Goal: Task Accomplishment & Management: Complete application form

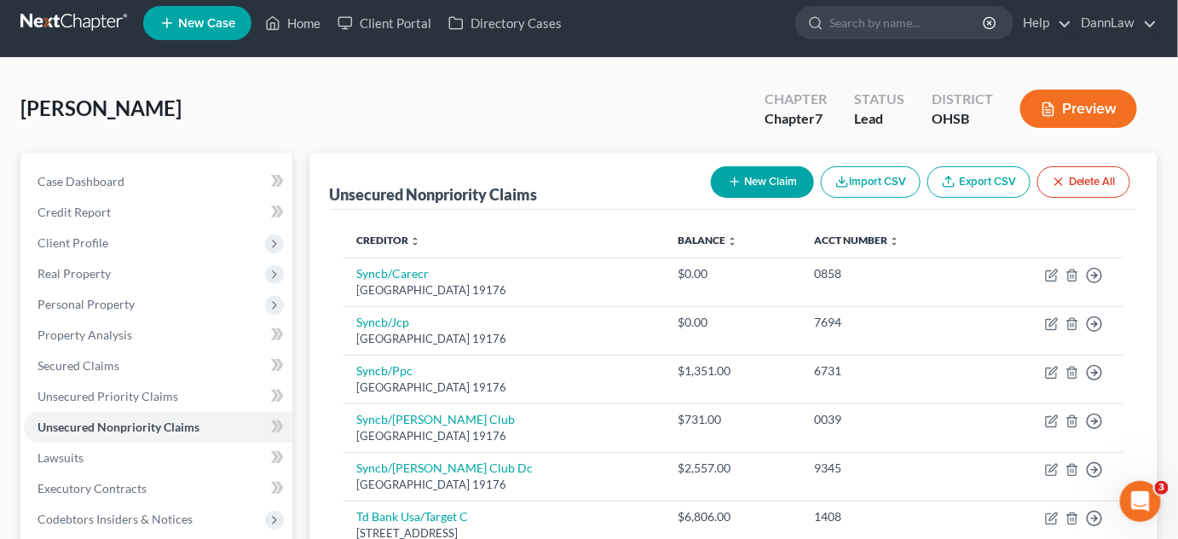
click at [296, 113] on div "[PERSON_NAME] Upgraded Chapter Chapter 7 Status Lead District [GEOGRAPHIC_DATA]…" at bounding box center [588, 115] width 1137 height 74
click at [299, 26] on link "Home" at bounding box center [293, 23] width 72 height 31
click at [314, 26] on link "Home" at bounding box center [293, 23] width 72 height 31
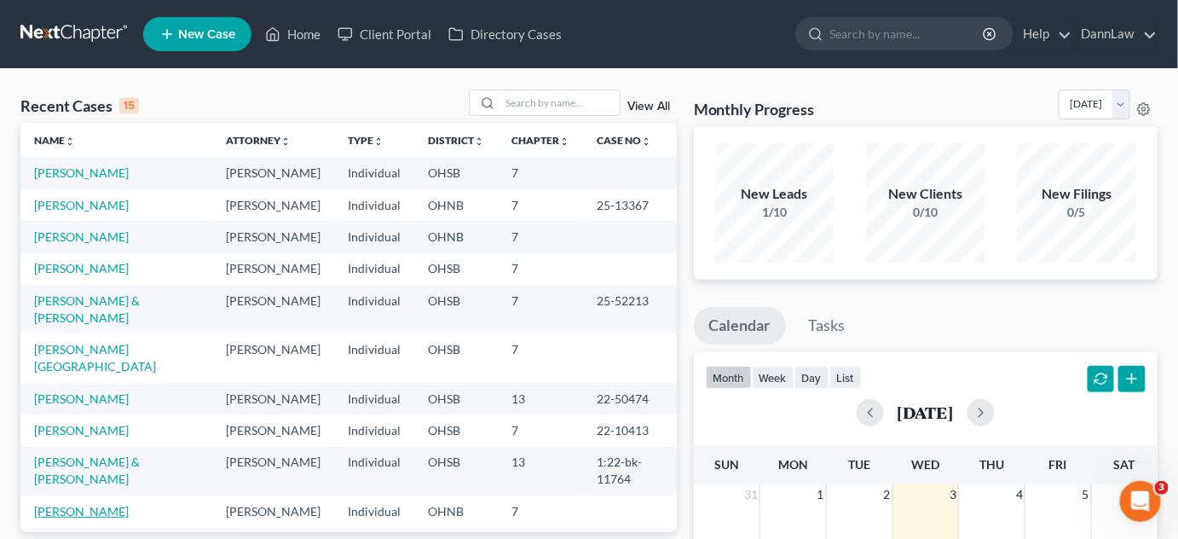
click at [106, 504] on link "[PERSON_NAME]" at bounding box center [81, 511] width 95 height 14
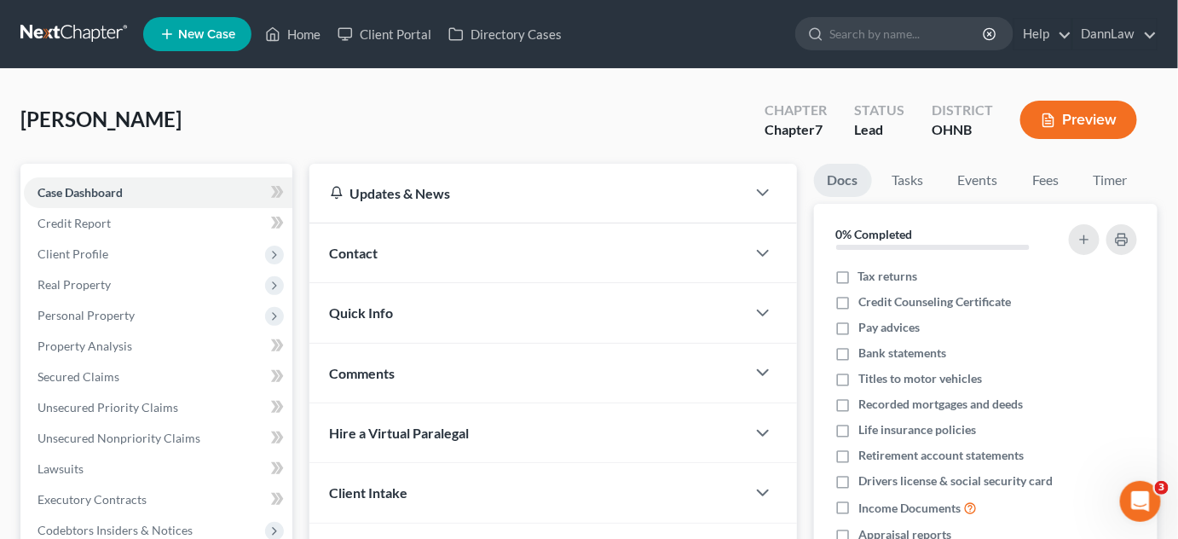
click at [430, 101] on div "[PERSON_NAME] Upgraded Chapter Chapter 7 Status [GEOGRAPHIC_DATA] [GEOGRAPHIC_D…" at bounding box center [588, 126] width 1137 height 74
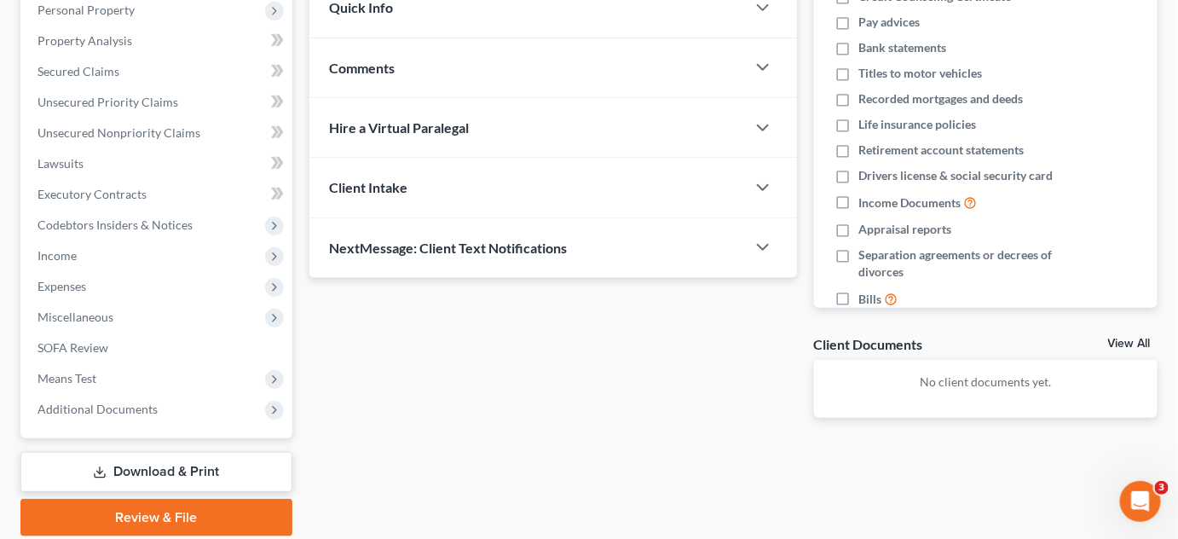
scroll to position [309, 0]
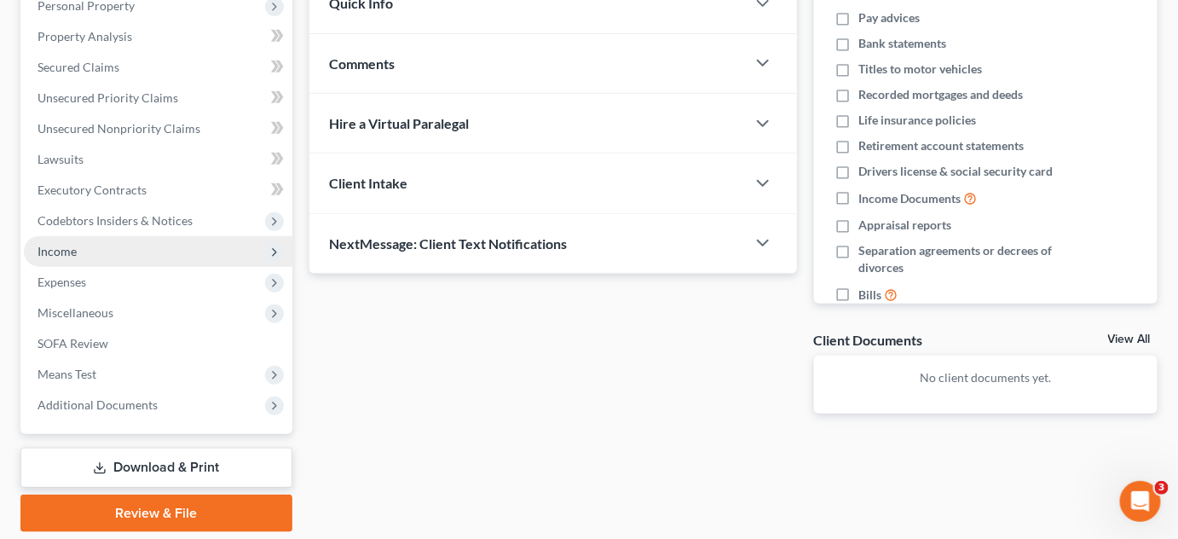
click at [80, 255] on span "Income" at bounding box center [158, 251] width 268 height 31
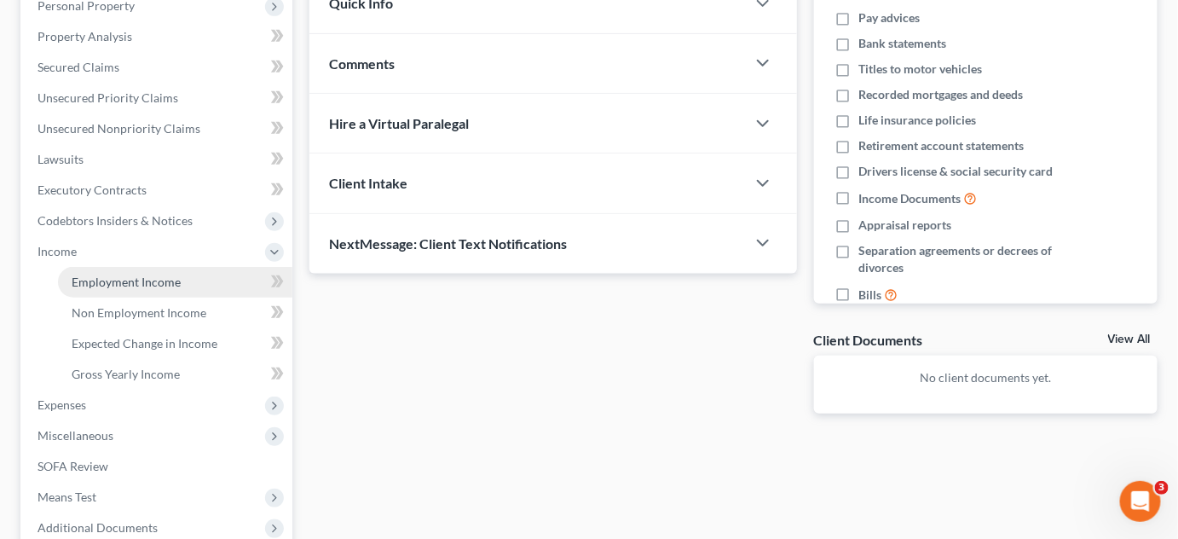
click at [100, 276] on span "Employment Income" at bounding box center [126, 281] width 109 height 14
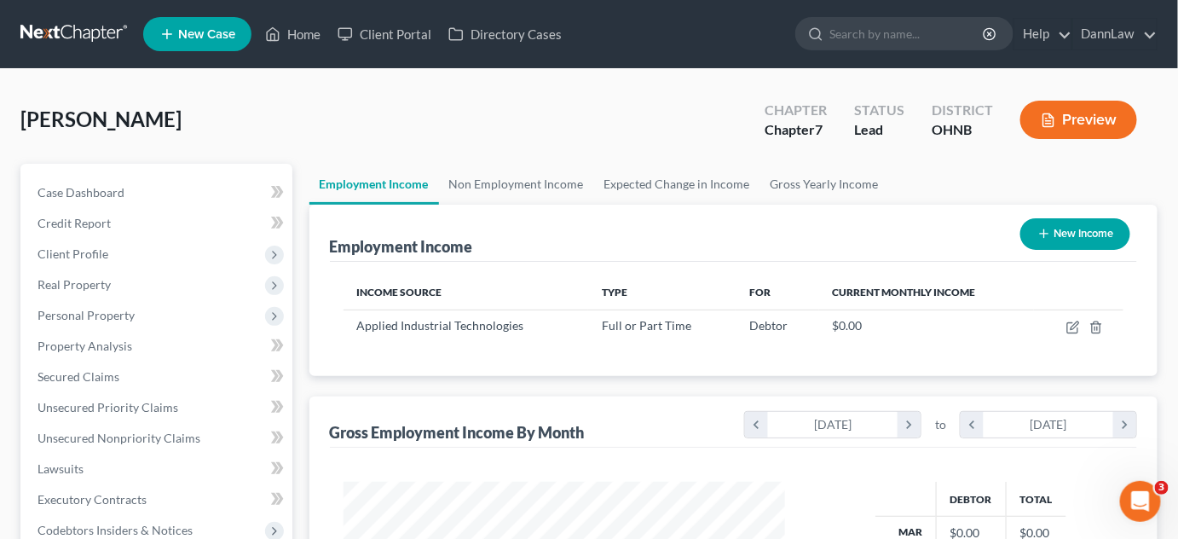
scroll to position [303, 475]
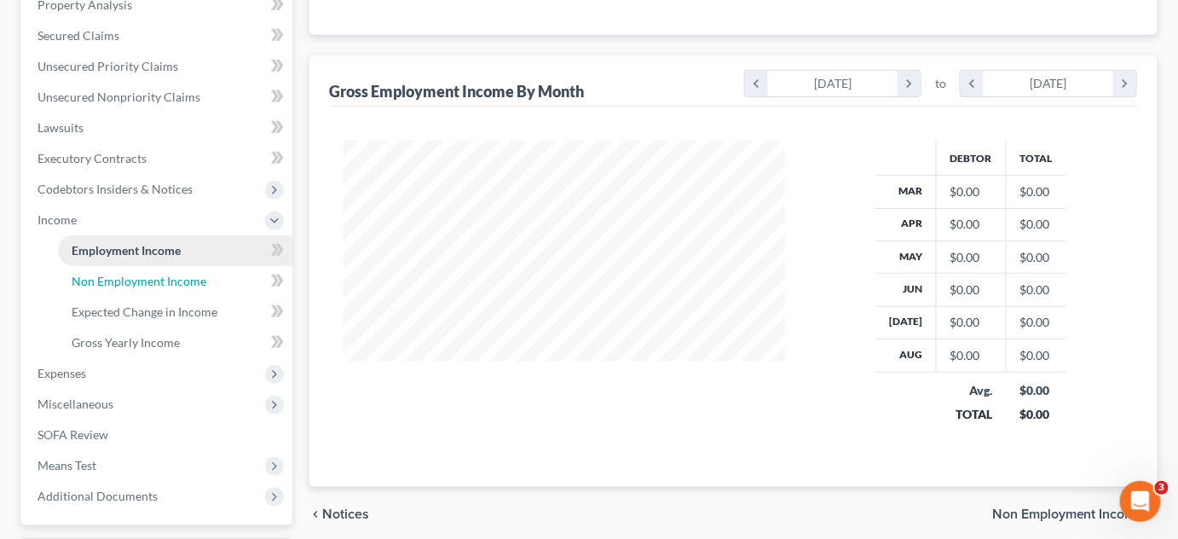
click at [100, 276] on span "Non Employment Income" at bounding box center [139, 281] width 135 height 14
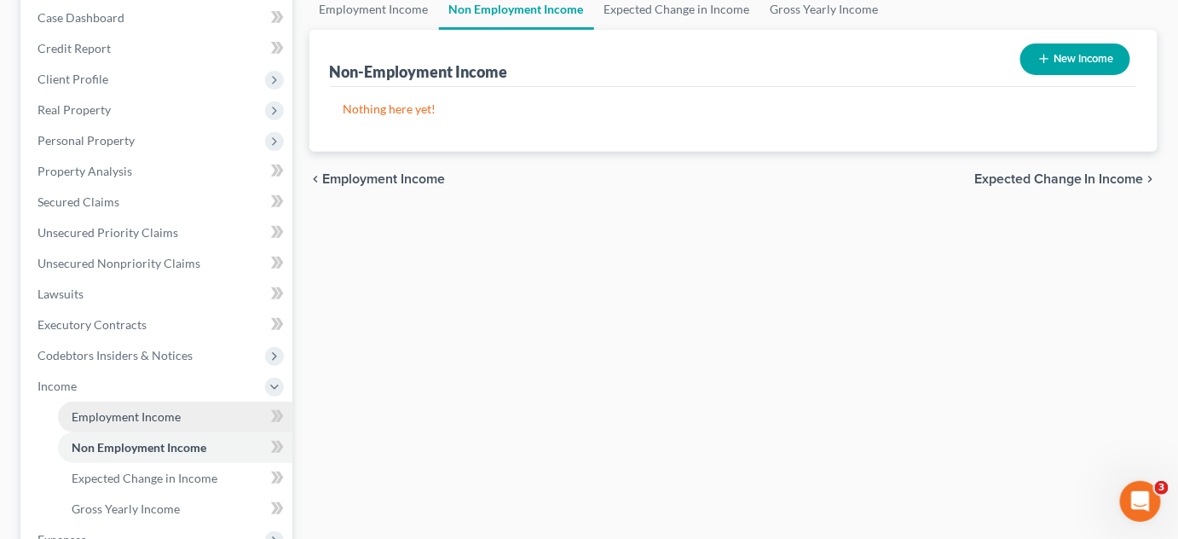
scroll to position [341, 0]
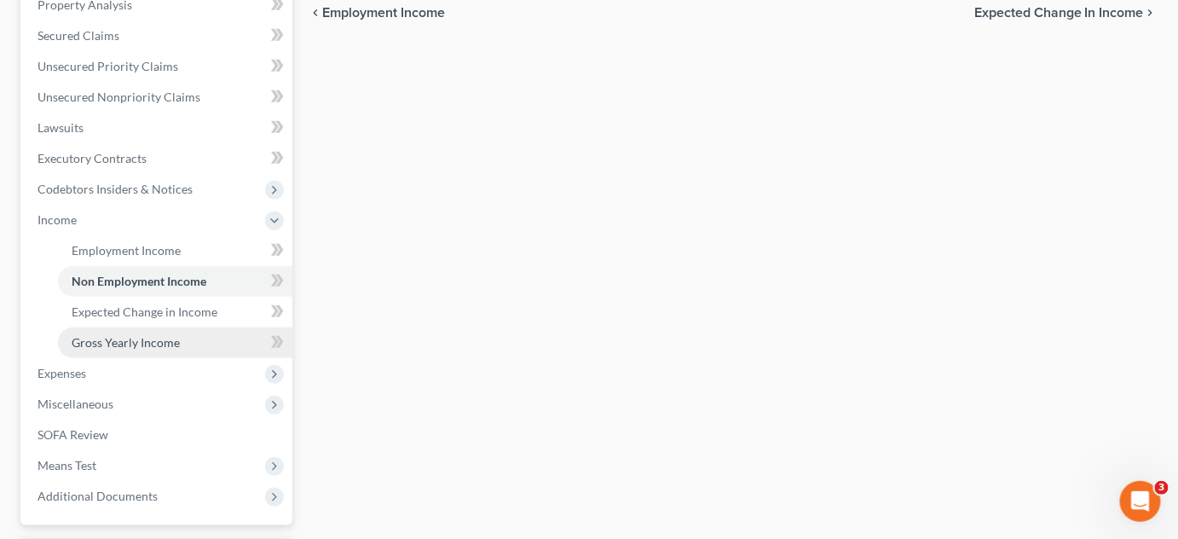
click at [118, 341] on span "Gross Yearly Income" at bounding box center [126, 342] width 108 height 14
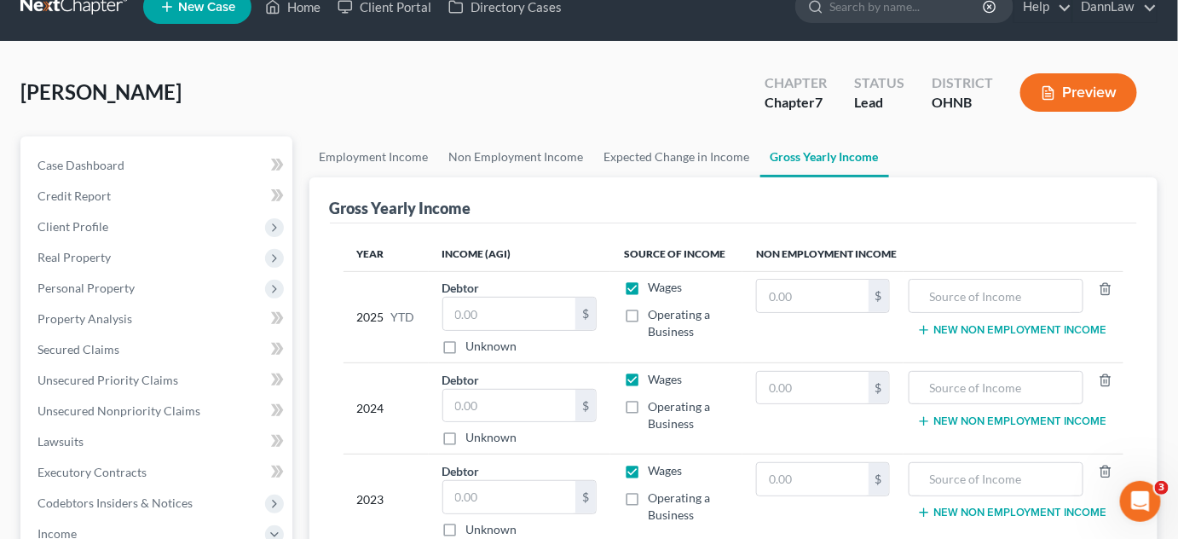
scroll to position [31, 0]
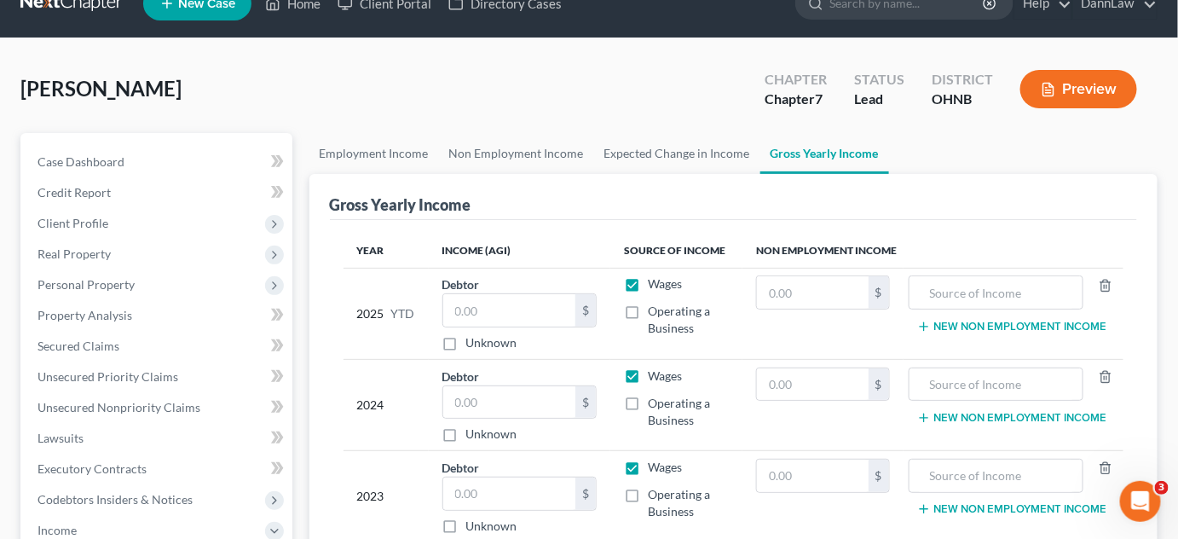
click at [373, 97] on div "[PERSON_NAME] Upgraded Chapter Chapter 7 Status [GEOGRAPHIC_DATA] [GEOGRAPHIC_D…" at bounding box center [588, 96] width 1137 height 74
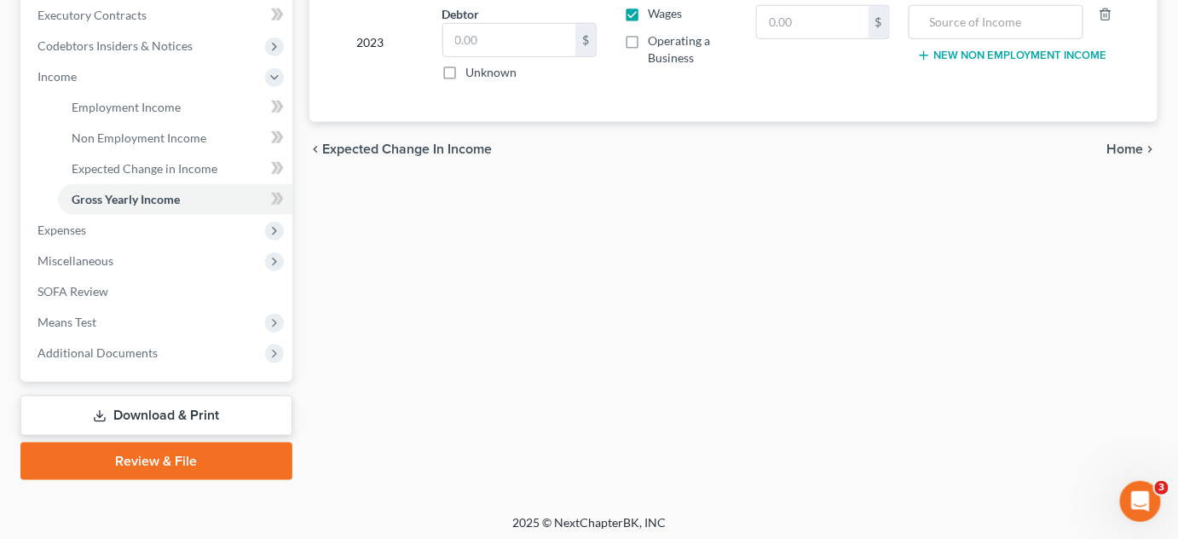
scroll to position [488, 0]
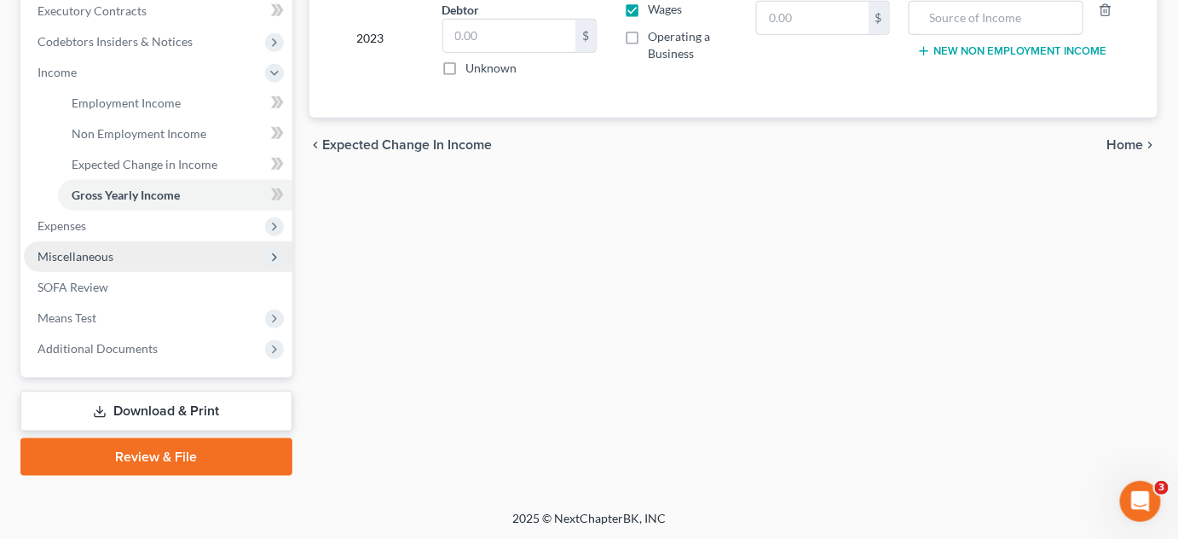
click at [136, 249] on span "Miscellaneous" at bounding box center [158, 256] width 268 height 31
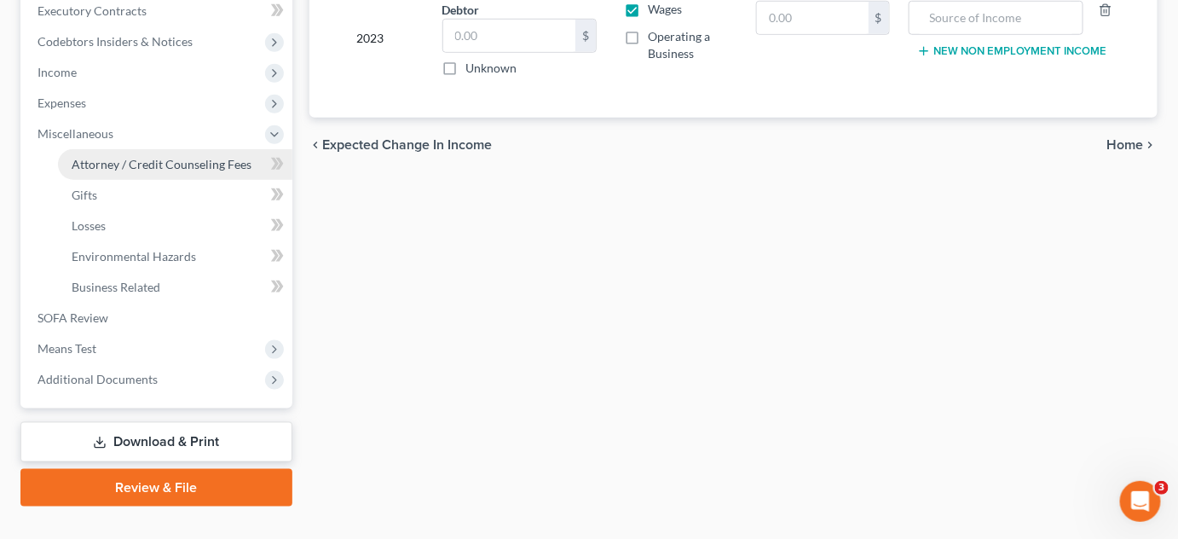
click at [188, 159] on span "Attorney / Credit Counseling Fees" at bounding box center [162, 164] width 180 height 14
select select "0"
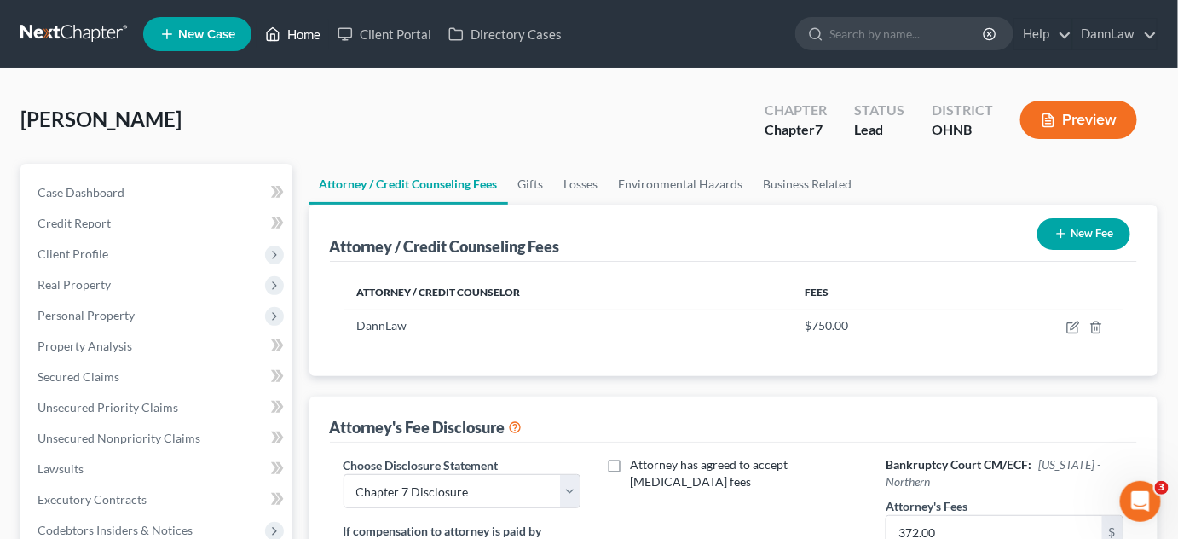
click at [303, 33] on link "Home" at bounding box center [293, 34] width 72 height 31
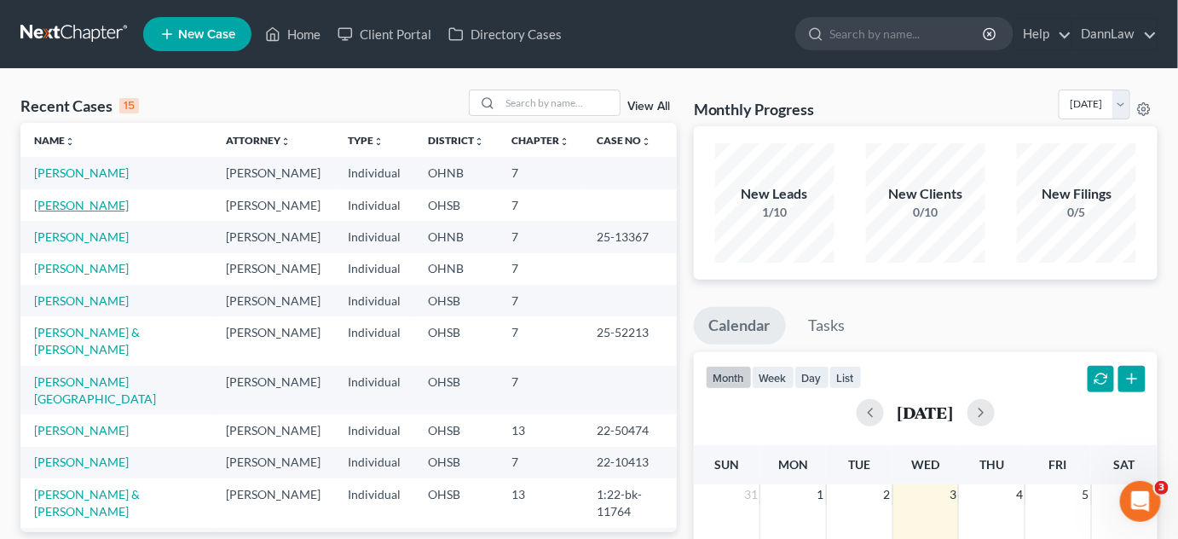
click at [72, 208] on link "[PERSON_NAME]" at bounding box center [81, 205] width 95 height 14
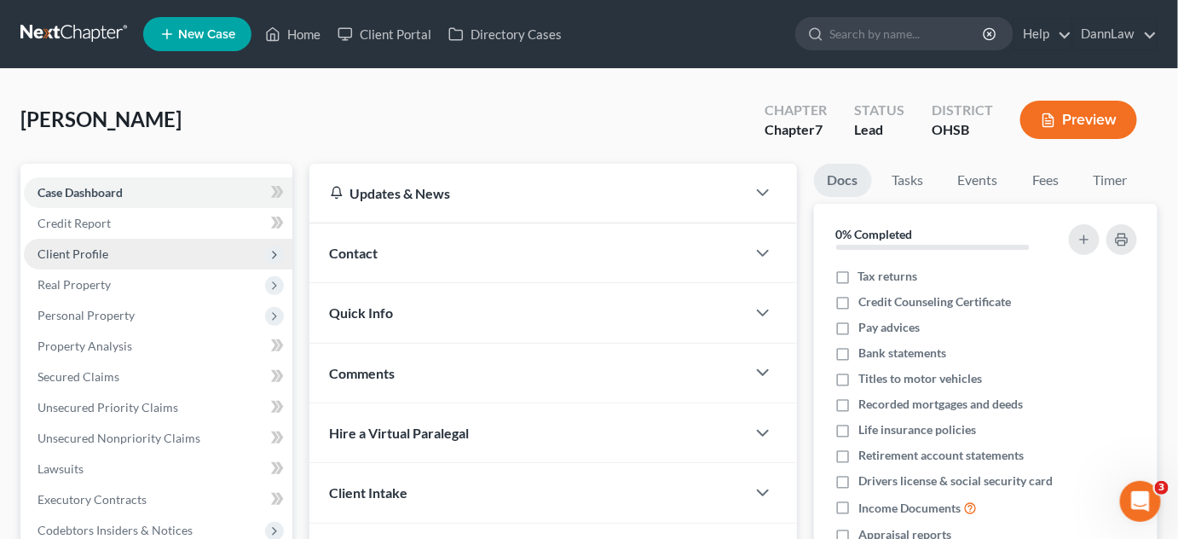
click at [88, 255] on span "Client Profile" at bounding box center [73, 253] width 71 height 14
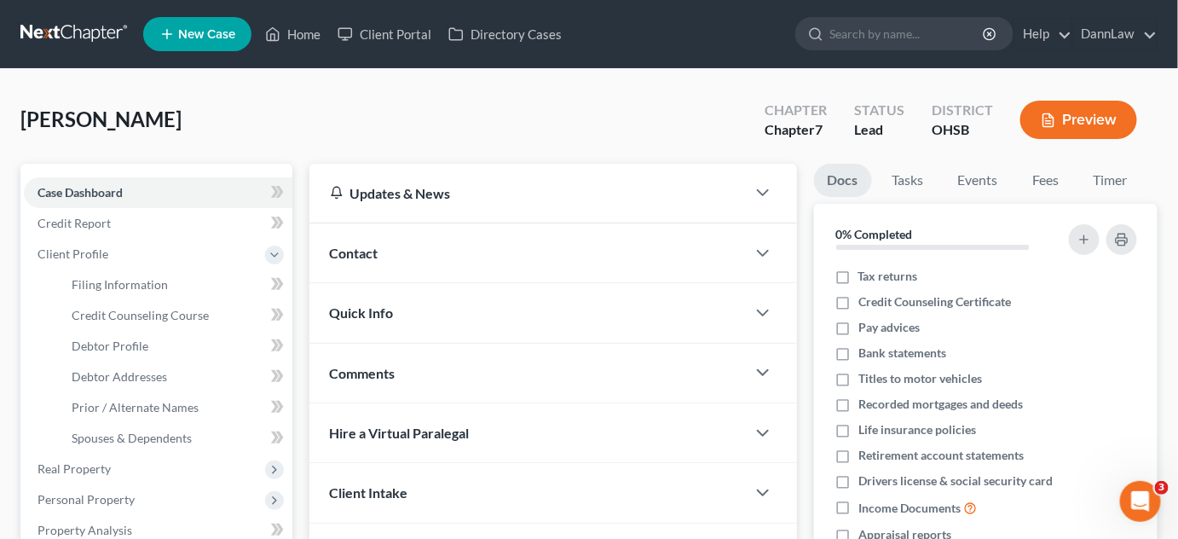
click at [276, 114] on div "[PERSON_NAME] Upgraded Chapter Chapter 7 Status Lead District [GEOGRAPHIC_DATA]…" at bounding box center [588, 126] width 1137 height 74
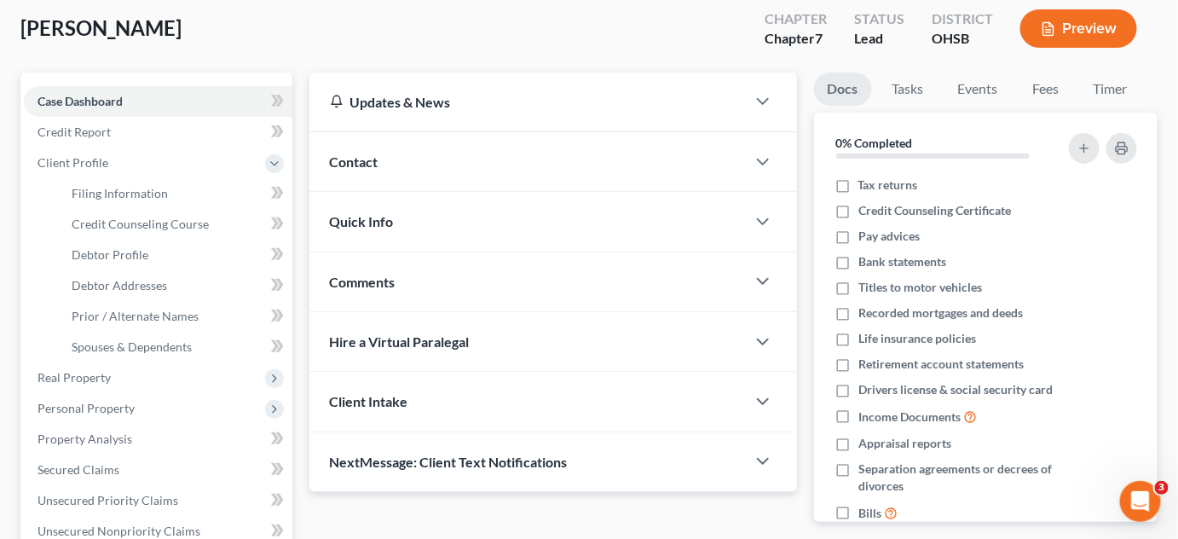
scroll to position [93, 0]
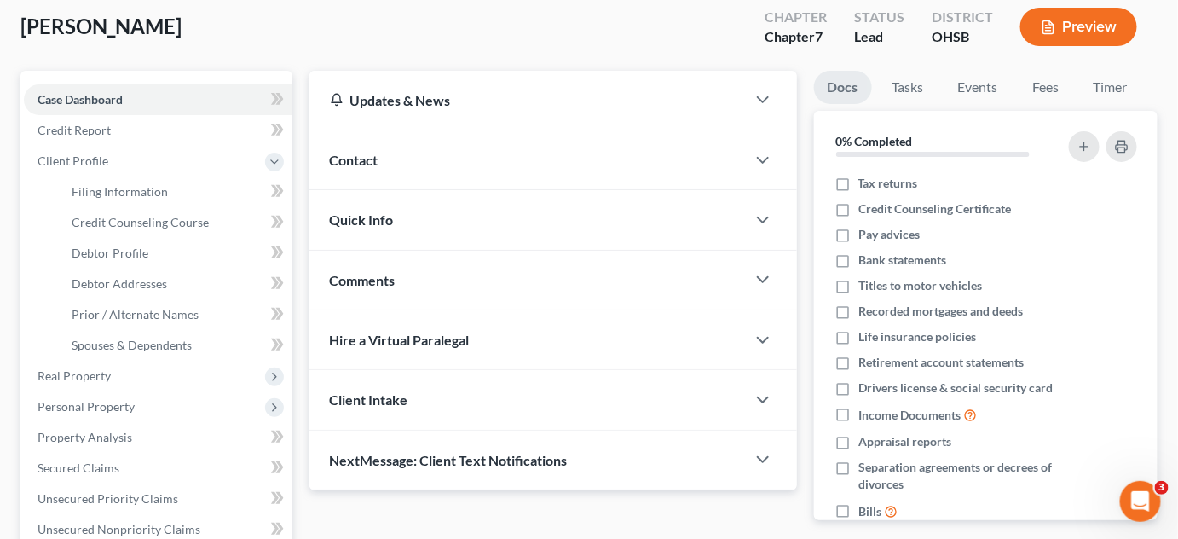
click at [304, 54] on div "[PERSON_NAME] Upgraded Chapter Chapter 7 Status Lead District [GEOGRAPHIC_DATA]…" at bounding box center [588, 34] width 1137 height 74
click at [133, 288] on span "Debtor Addresses" at bounding box center [119, 283] width 95 height 14
